Goal: Information Seeking & Learning: Learn about a topic

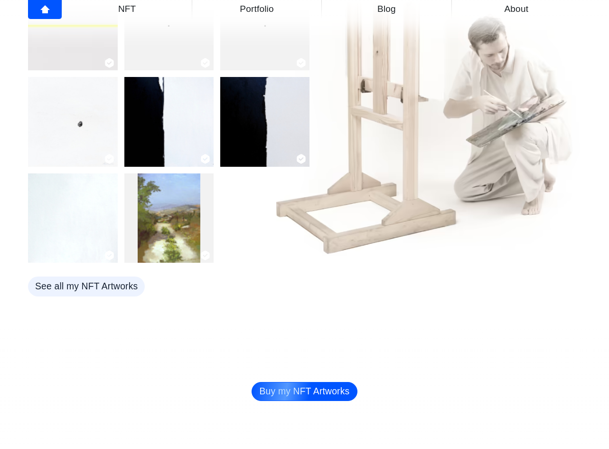
scroll to position [396, 0]
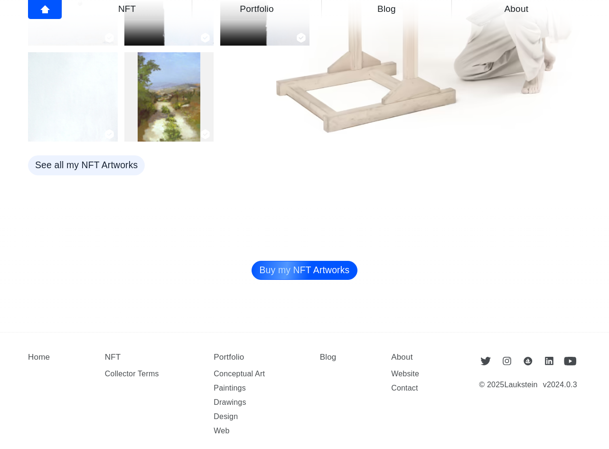
click at [411, 381] on dd "Contact" at bounding box center [405, 388] width 28 height 14
click at [412, 384] on link "Contact" at bounding box center [404, 388] width 27 height 8
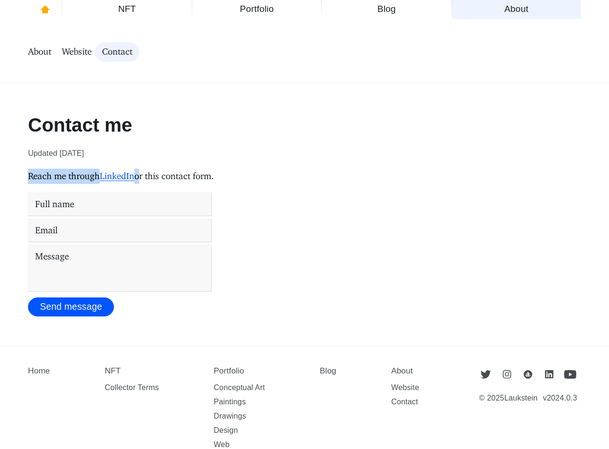
drag, startPoint x: 35, startPoint y: 179, endPoint x: 146, endPoint y: 179, distance: 111.1
click at [146, 179] on p "Reach me through LinkedIn or this contact form." at bounding box center [304, 176] width 553 height 15
copy p "Reach me through LinkedIn"
drag, startPoint x: 248, startPoint y: 151, endPoint x: 134, endPoint y: 173, distance: 116.5
click at [246, 151] on time "Updated [DATE]" at bounding box center [304, 153] width 553 height 15
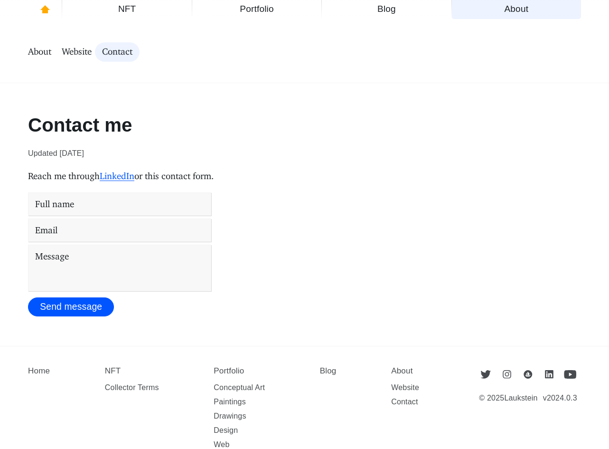
click at [157, 390] on link "Collector Terms" at bounding box center [132, 387] width 54 height 8
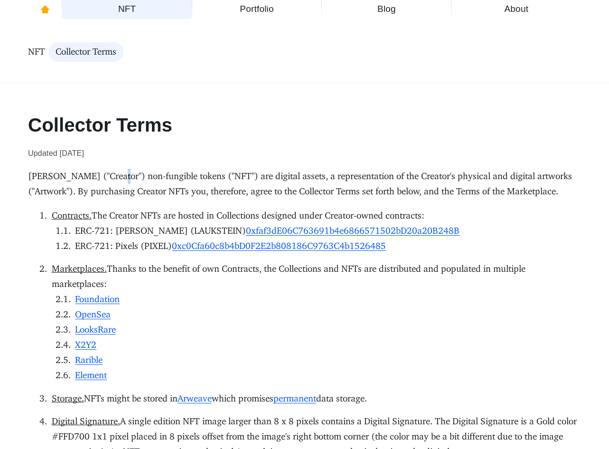
click at [122, 175] on p "Binyamin Laukstein ("Creator") non-fungible tokens ("NFT") are digital assets, …" at bounding box center [304, 184] width 553 height 30
copy p """
click at [215, 171] on p "Binyamin Laukstein ("Creator") non-fungible tokens ("NFT") are digital assets, …" at bounding box center [304, 184] width 553 height 30
drag, startPoint x: 188, startPoint y: 124, endPoint x: 38, endPoint y: 119, distance: 150.1
click at [38, 119] on h1 "Collector Terms" at bounding box center [304, 124] width 553 height 21
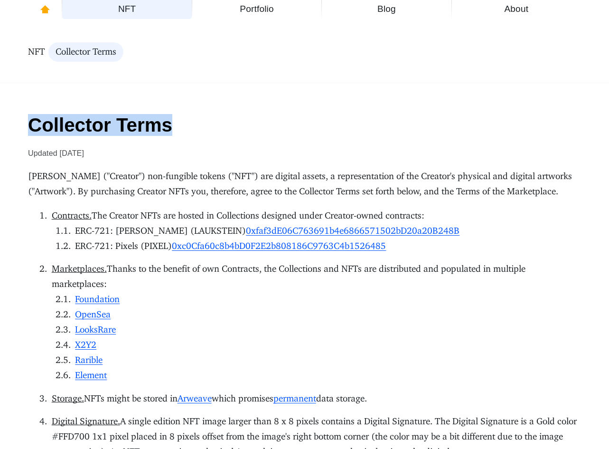
copy h1 "Collector Terms"
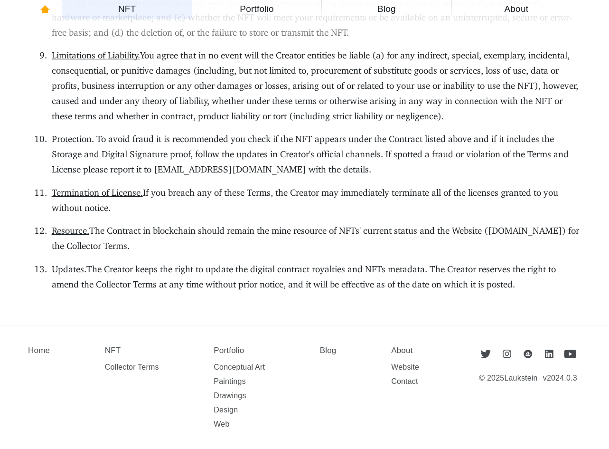
scroll to position [997, 0]
click at [403, 379] on link "Contact" at bounding box center [404, 381] width 27 height 8
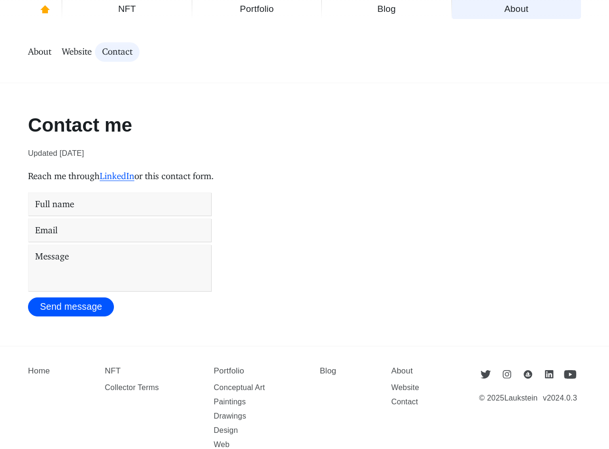
click at [223, 417] on link "Drawings" at bounding box center [230, 416] width 32 height 8
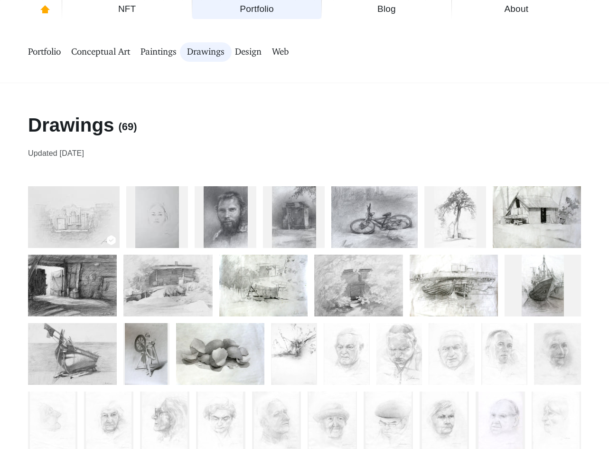
click at [178, 219] on img at bounding box center [157, 217] width 44 height 62
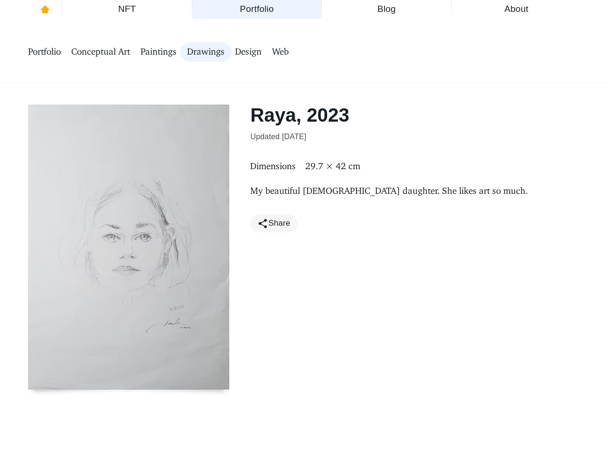
drag, startPoint x: 320, startPoint y: 195, endPoint x: 348, endPoint y: 409, distance: 215.6
click at [347, 409] on main "Raya, 2023 Updated [DATE] Dimensions 29.7 × 42 cm My beautiful [DEMOGRAPHIC_DAT…" at bounding box center [304, 260] width 609 height 355
